Goal: Information Seeking & Learning: Check status

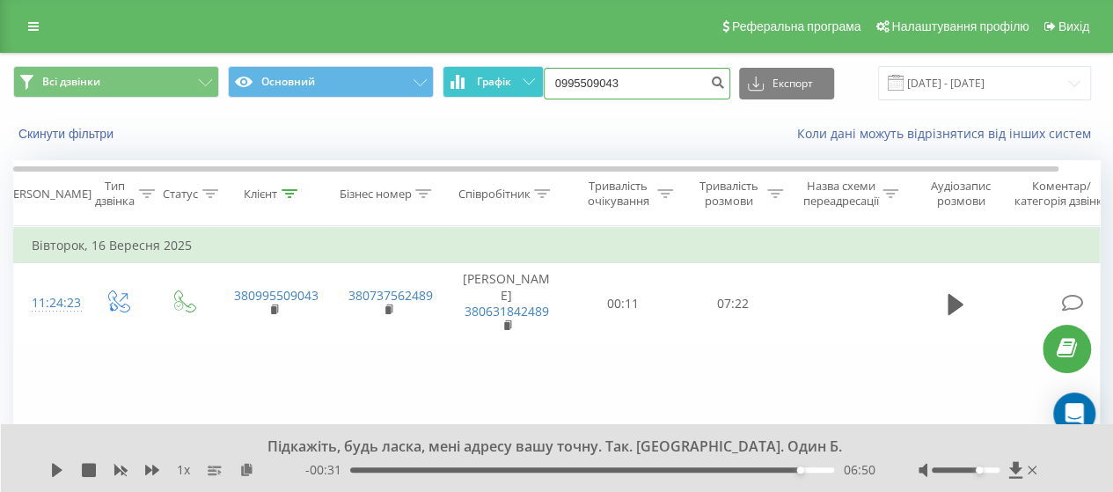
drag, startPoint x: 635, startPoint y: 84, endPoint x: 540, endPoint y: 85, distance: 95.0
click at [540, 85] on div "Всі дзвінки Основний Графік 0995509043 Експорт .csv .xls .xlsx [DATE] - [DATE]" at bounding box center [556, 83] width 1087 height 34
paste input "736529834"
type input "0736529834"
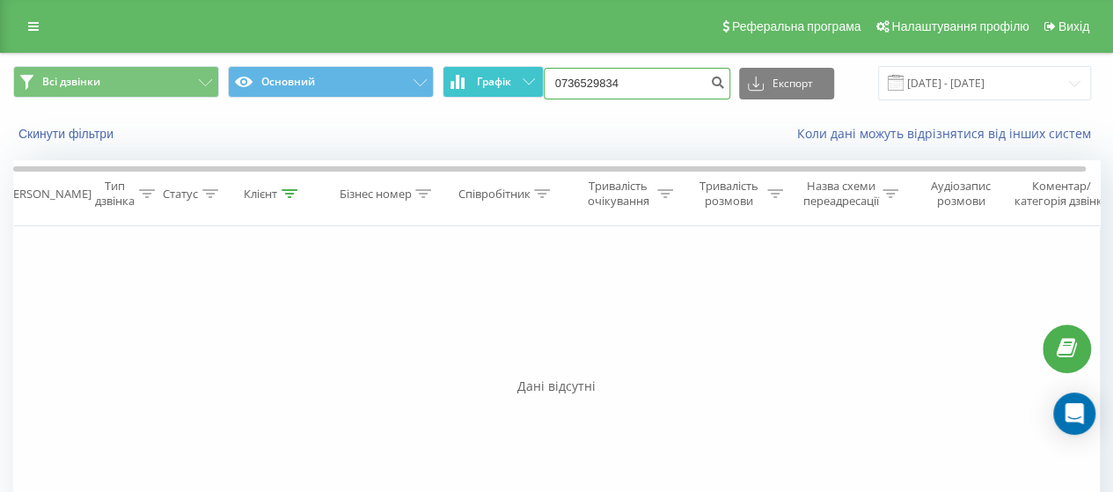
drag, startPoint x: 493, startPoint y: 81, endPoint x: 483, endPoint y: 84, distance: 10.0
click at [483, 84] on div "Всі дзвінки Основний Графік 0736529834 Експорт .csv .xls .xlsx 22.06.2025 - 22.…" at bounding box center [556, 83] width 1087 height 34
paste input "956392075"
type input "0956392075"
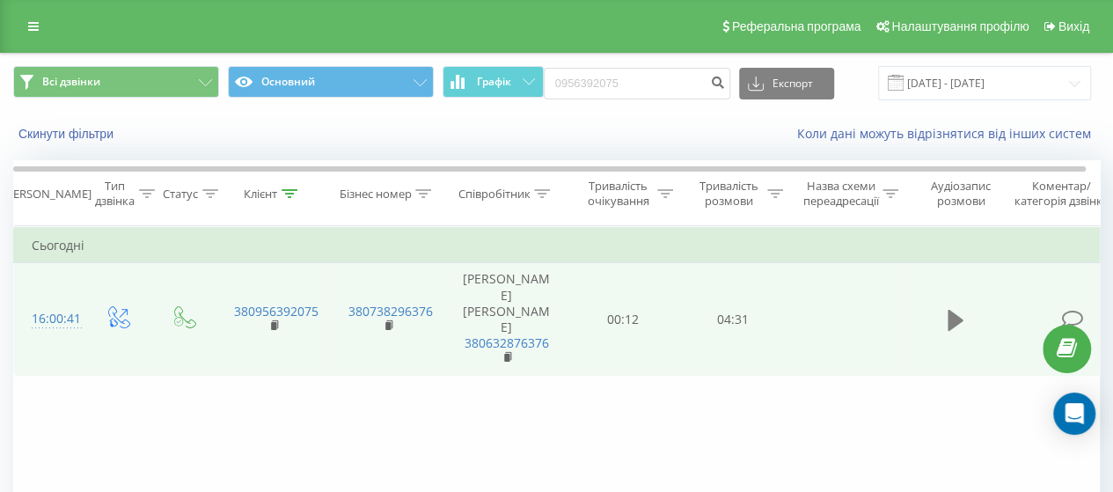
click at [955, 312] on icon at bounding box center [956, 320] width 16 height 25
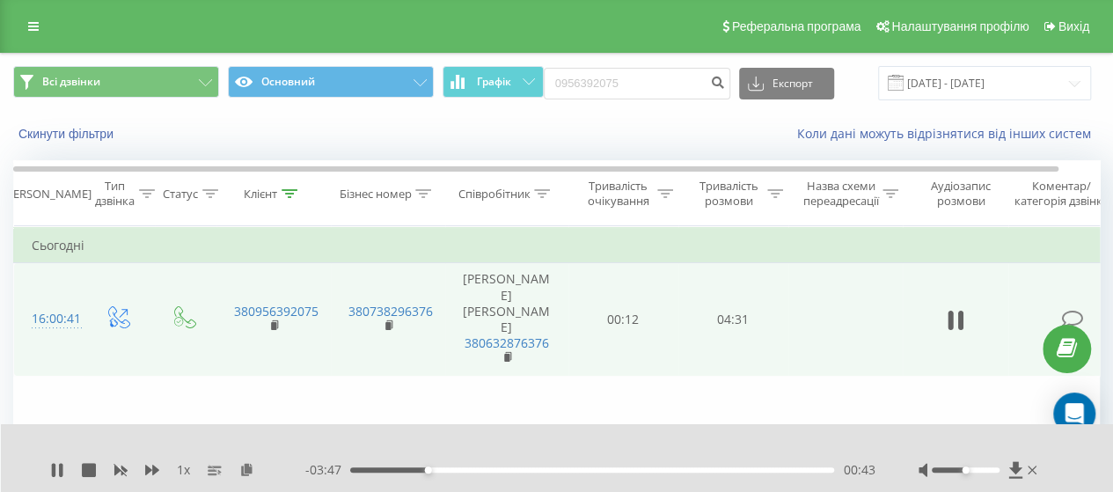
click at [676, 397] on div "Фільтрувати за умовою Дорівнює Введіть значення Скасувати OK Фільтрувати за умо…" at bounding box center [556, 424] width 1087 height 396
click at [443, 469] on div "00:44" at bounding box center [592, 469] width 484 height 5
click at [464, 468] on div "00:52" at bounding box center [592, 469] width 484 height 5
click at [484, 471] on div "01:04" at bounding box center [592, 469] width 484 height 5
click at [686, 471] on div "03:01" at bounding box center [592, 469] width 484 height 5
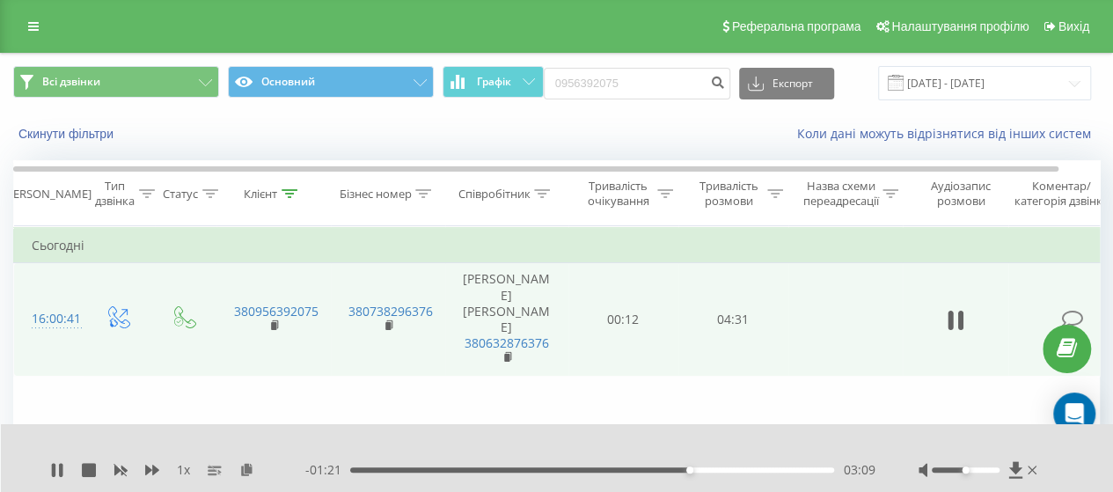
click at [705, 469] on div "03:09" at bounding box center [592, 469] width 484 height 5
click at [741, 469] on div "03:25" at bounding box center [592, 469] width 484 height 5
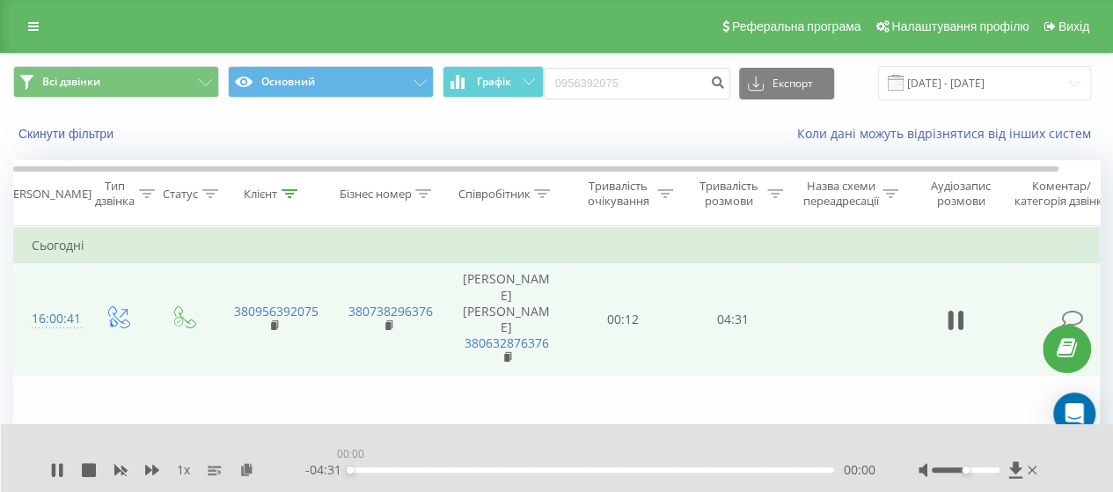
click at [765, 469] on div "00:00" at bounding box center [592, 469] width 484 height 5
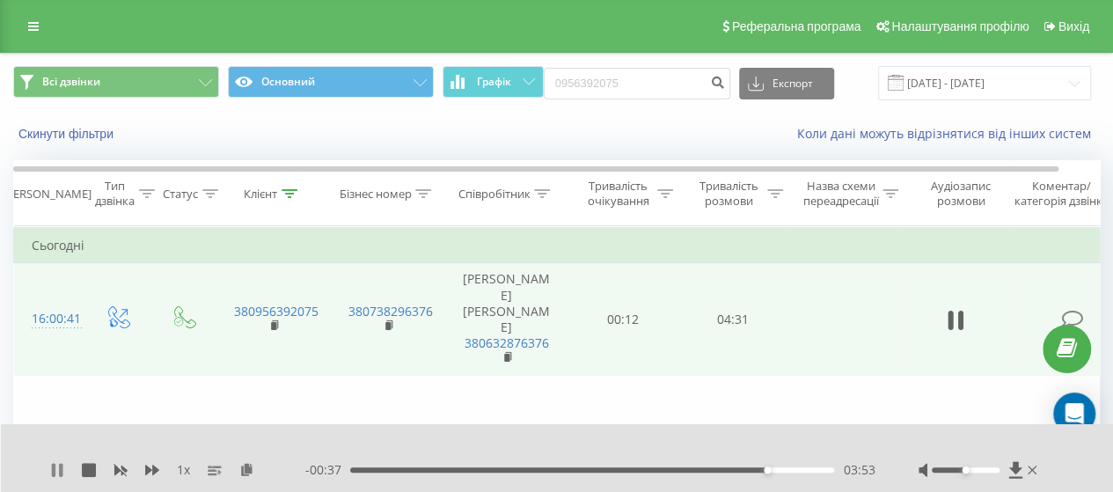
click at [55, 464] on icon at bounding box center [54, 470] width 4 height 14
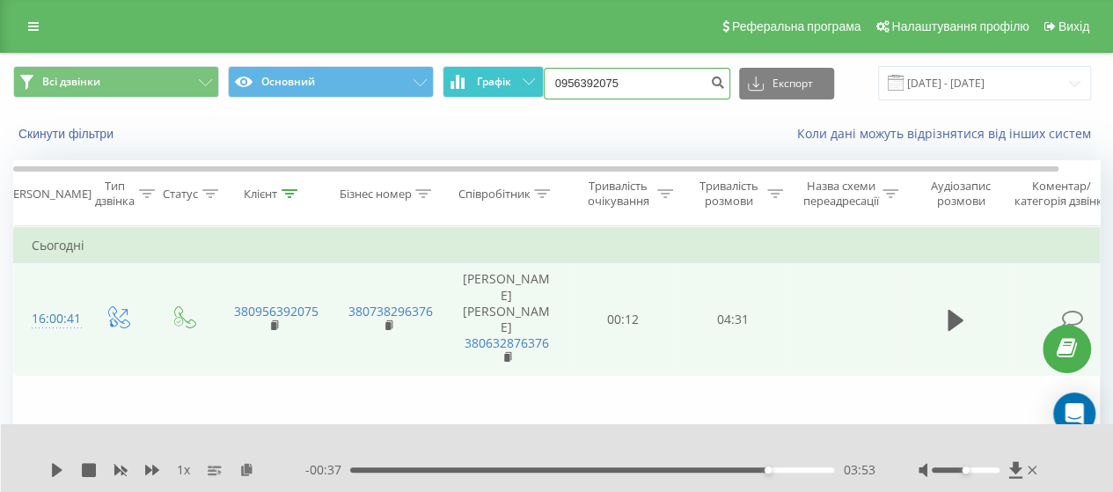
drag, startPoint x: 596, startPoint y: 82, endPoint x: 528, endPoint y: 75, distance: 68.1
click at [526, 77] on div "Всі дзвінки Основний Графік 0956392075 Експорт .csv .xls .xlsx [DATE] - [DATE]" at bounding box center [556, 83] width 1087 height 34
paste input "36427418"
type input "0936427418"
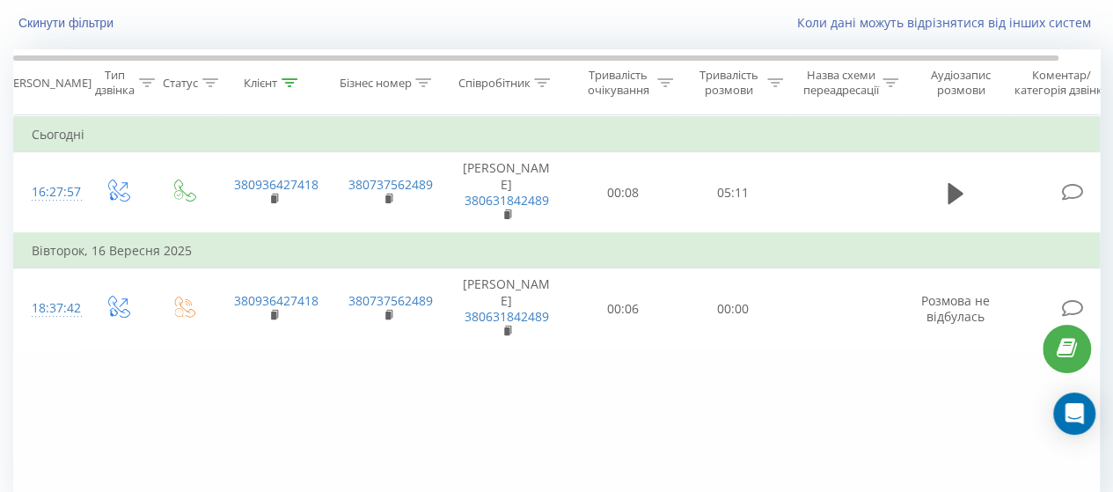
scroll to position [19, 0]
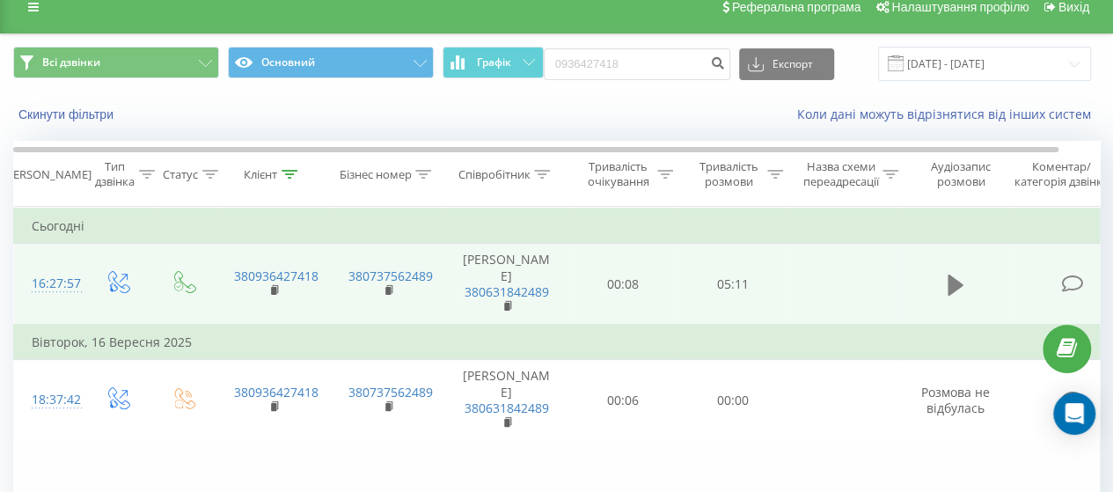
click at [952, 288] on icon at bounding box center [956, 284] width 16 height 21
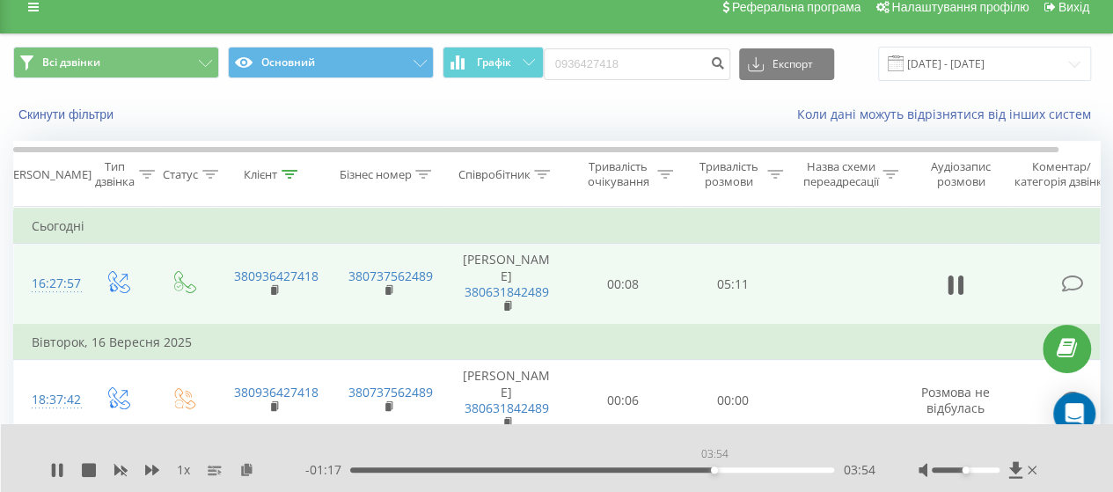
click at [713, 469] on div "03:54" at bounding box center [592, 469] width 484 height 5
click at [733, 448] on div at bounding box center [546, 446] width 793 height 19
drag, startPoint x: 975, startPoint y: 469, endPoint x: 1013, endPoint y: 476, distance: 39.3
click at [1013, 478] on div at bounding box center [979, 470] width 122 height 18
click at [729, 468] on div "04:04" at bounding box center [592, 469] width 484 height 5
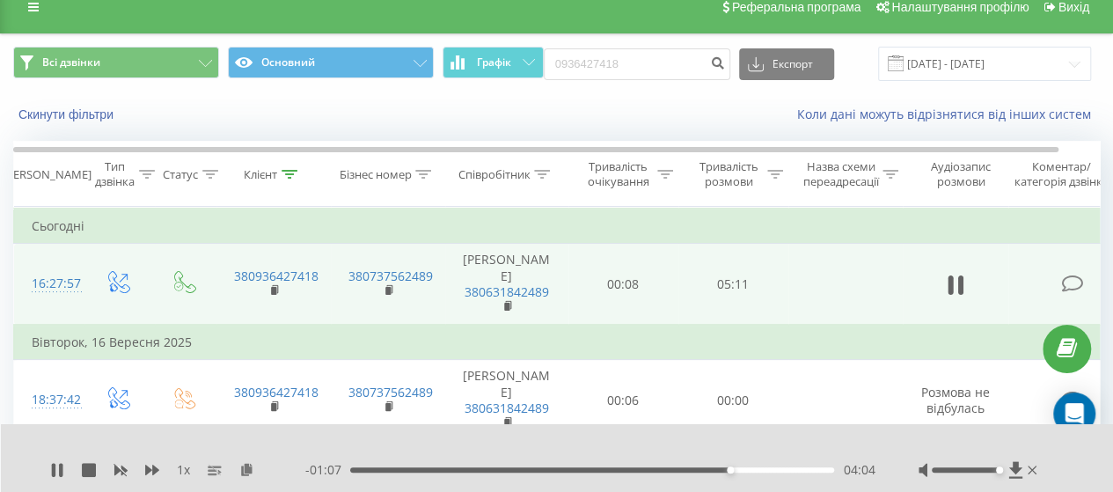
click at [735, 468] on div "04:04" at bounding box center [592, 469] width 484 height 5
click at [744, 469] on div "04:14" at bounding box center [592, 469] width 484 height 5
click at [756, 469] on div "04:14" at bounding box center [592, 469] width 484 height 5
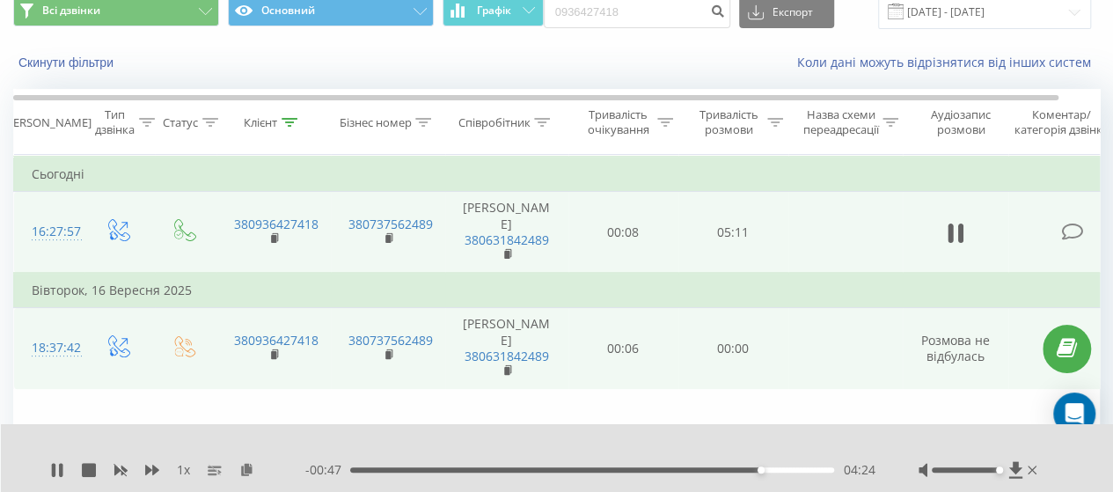
scroll to position [107, 0]
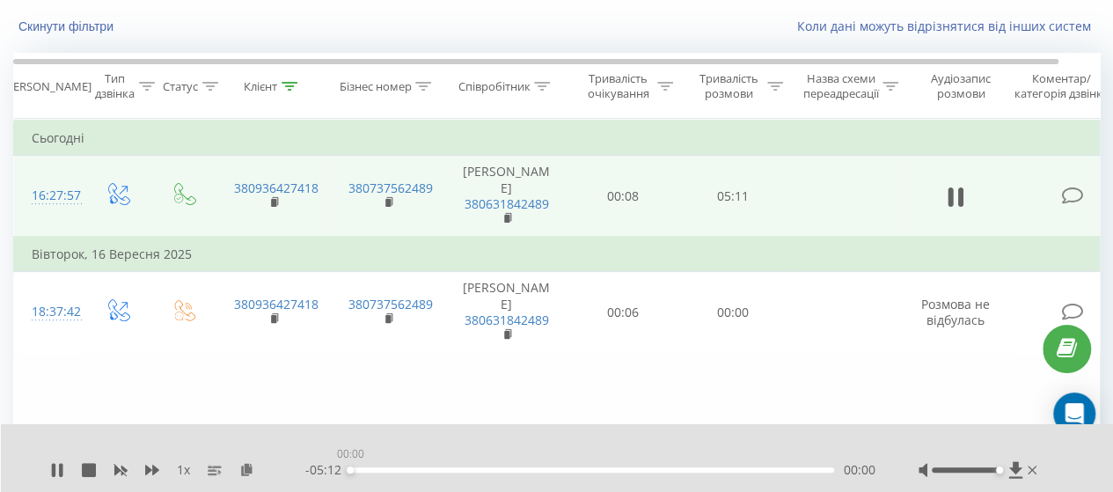
click at [772, 469] on div "00:00" at bounding box center [592, 469] width 484 height 5
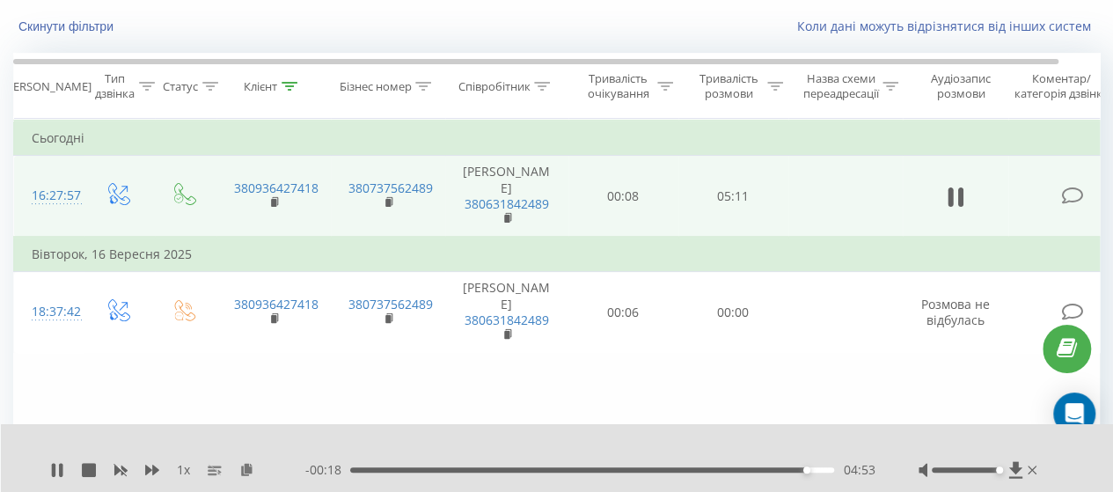
click at [774, 384] on div "Фільтрувати за умовою Дорівнює Введіть значення Скасувати OK Фільтрувати за умо…" at bounding box center [556, 317] width 1087 height 396
click at [795, 468] on div "04:47" at bounding box center [592, 469] width 484 height 5
click at [790, 468] on div "04:50" at bounding box center [592, 469] width 484 height 5
click at [778, 471] on div "04:35" at bounding box center [592, 469] width 484 height 5
click at [787, 470] on div "04:42" at bounding box center [592, 469] width 484 height 5
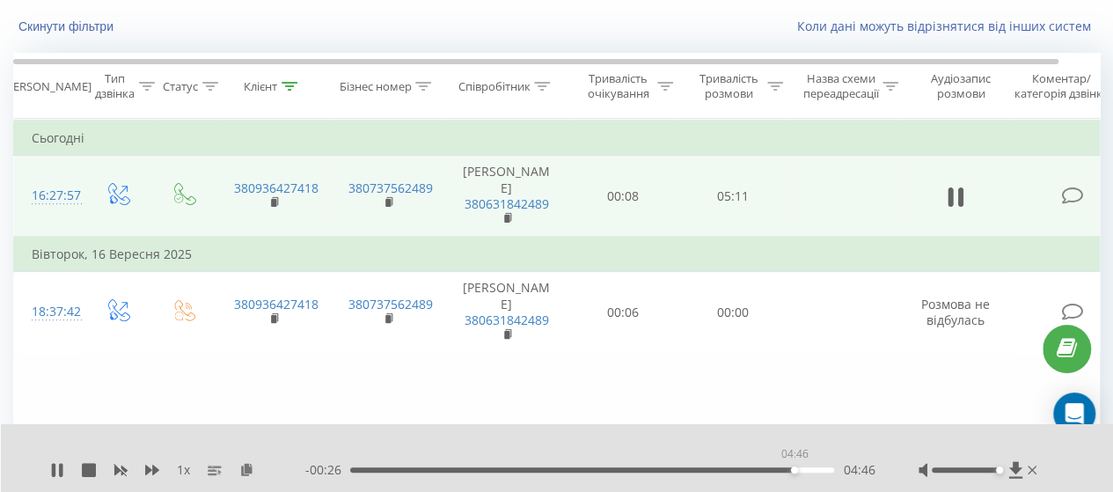
click at [794, 470] on div "04:46" at bounding box center [794, 469] width 7 height 7
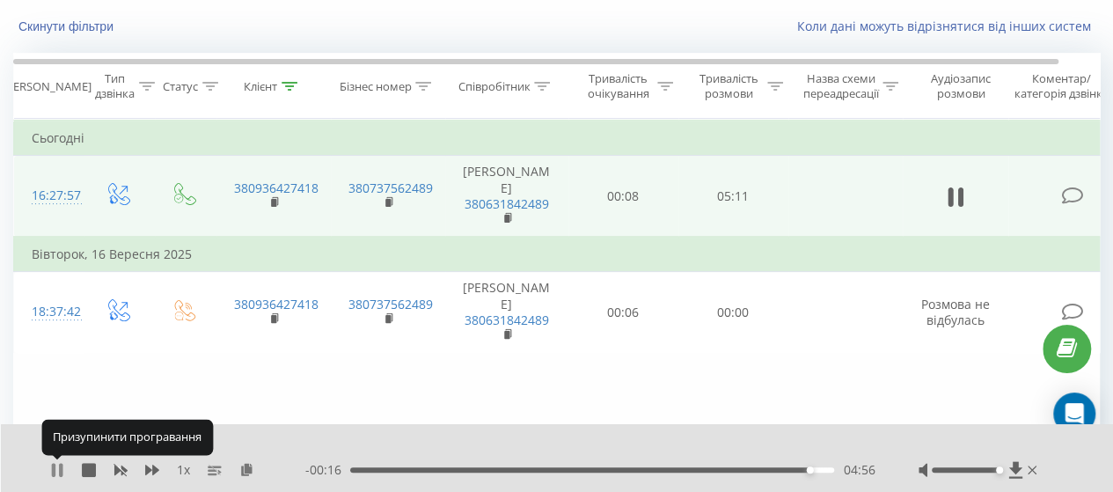
click at [61, 465] on icon at bounding box center [61, 470] width 4 height 14
